Goal: Check status

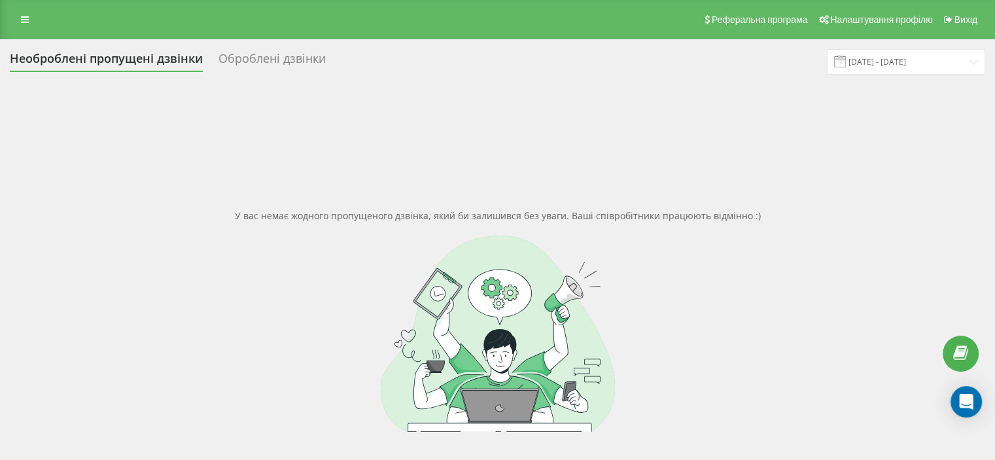
click at [418, 214] on div "У вас немає жодного пропущеного дзвінка, який би залишився без уваги. Ваші спів…" at bounding box center [497, 320] width 975 height 460
